Goal: Find specific page/section: Find specific page/section

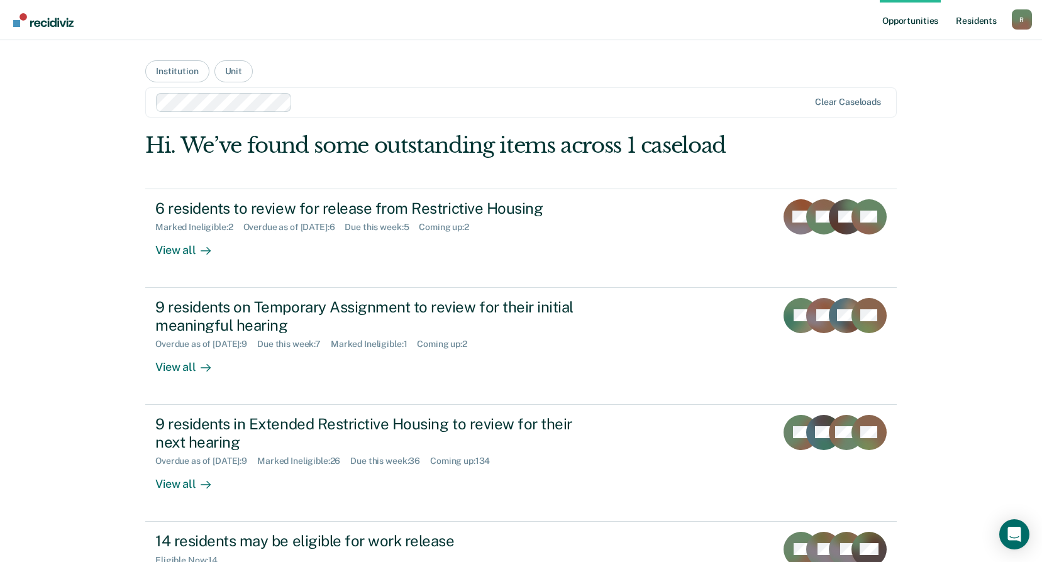
click at [972, 18] on link "Resident s" at bounding box center [976, 20] width 46 height 40
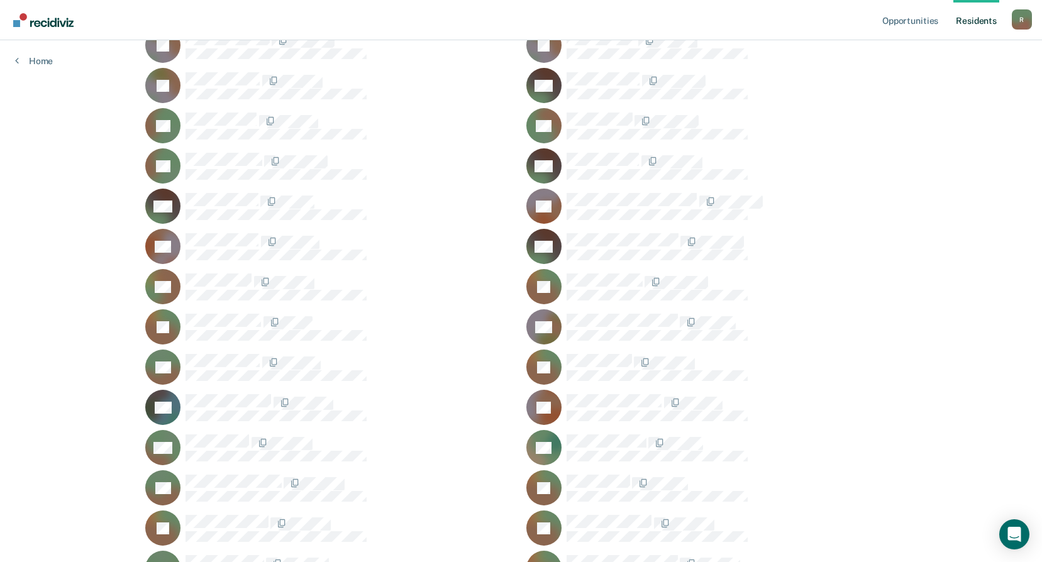
scroll to position [2704, 0]
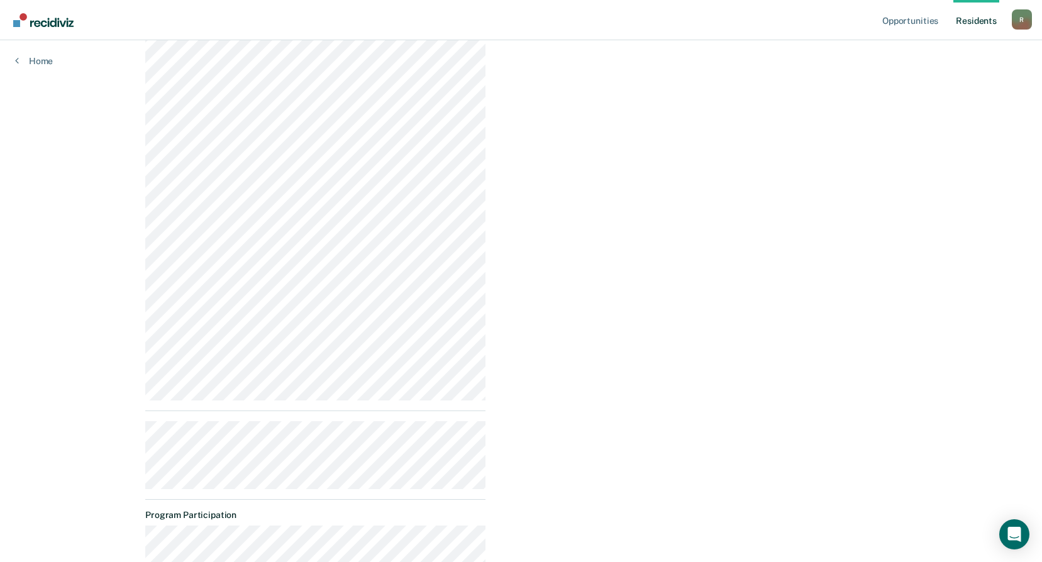
scroll to position [817, 0]
